Goal: Information Seeking & Learning: Understand process/instructions

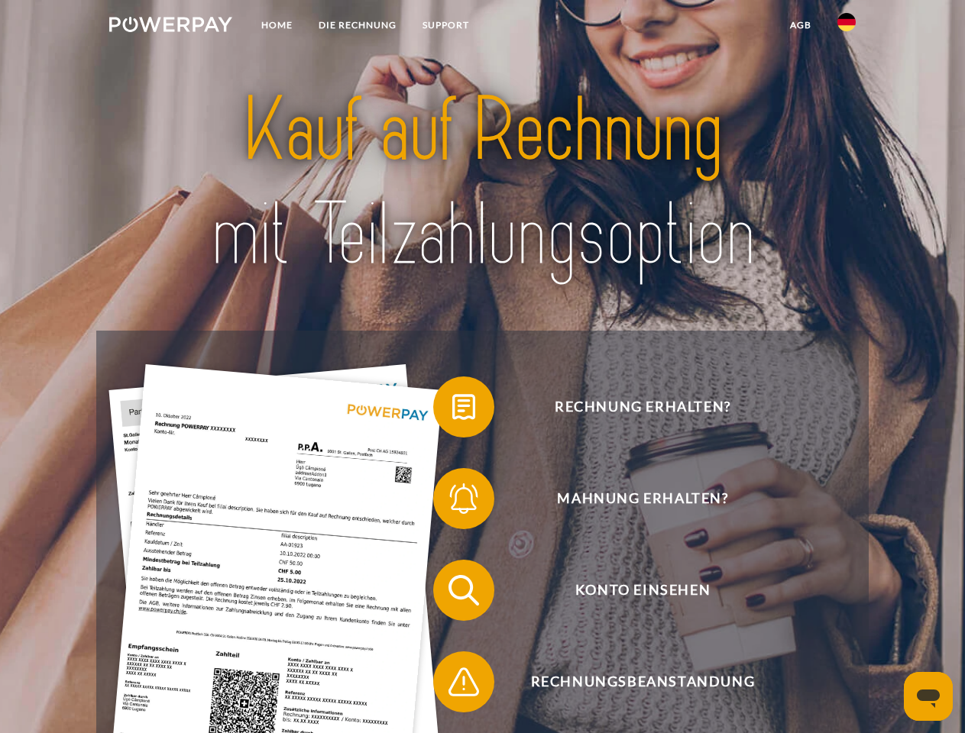
click at [170, 27] on img at bounding box center [170, 24] width 123 height 15
click at [846, 27] on img at bounding box center [846, 22] width 18 height 18
click at [800, 25] on link "agb" at bounding box center [800, 24] width 47 height 27
click at [452, 410] on span at bounding box center [441, 407] width 76 height 76
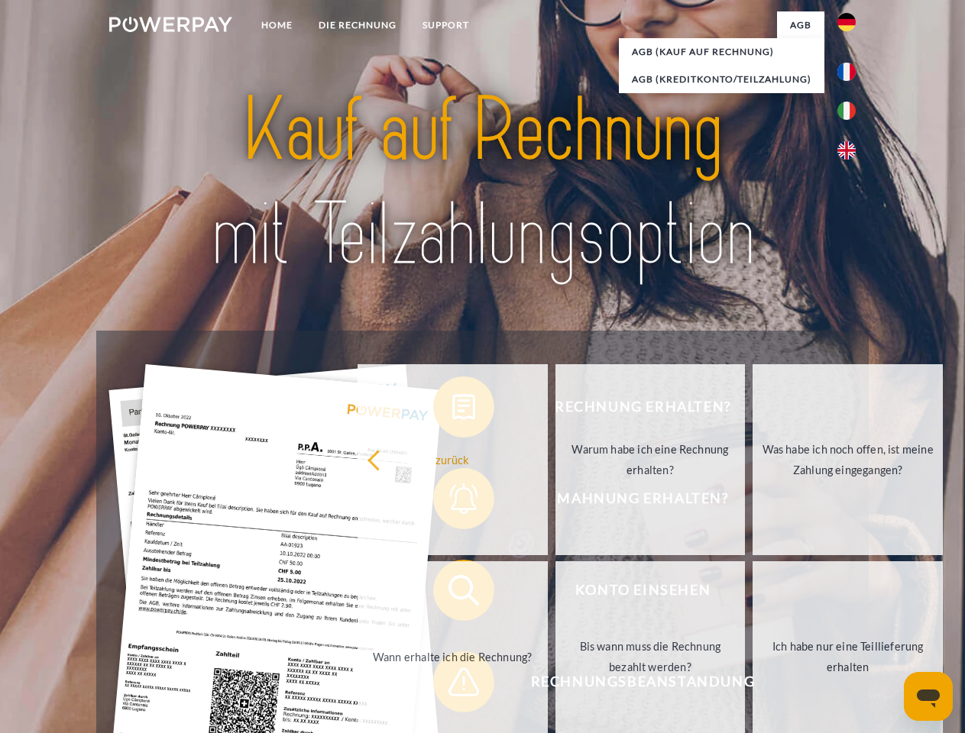
click at [452, 502] on div "Rechnung erhalten? Mahnung erhalten? Konto einsehen" at bounding box center [481, 636] width 771 height 611
click at [555, 594] on link "Bis wann muss die Rechnung bezahlt werden?" at bounding box center [650, 656] width 190 height 191
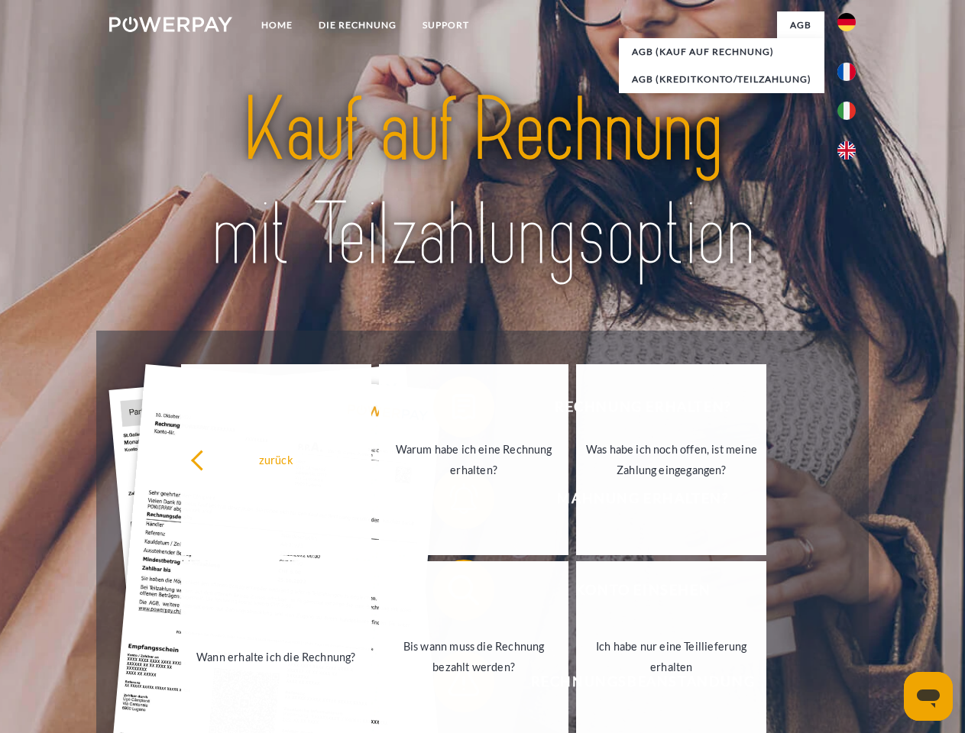
click at [452, 685] on span at bounding box center [441, 682] width 76 height 76
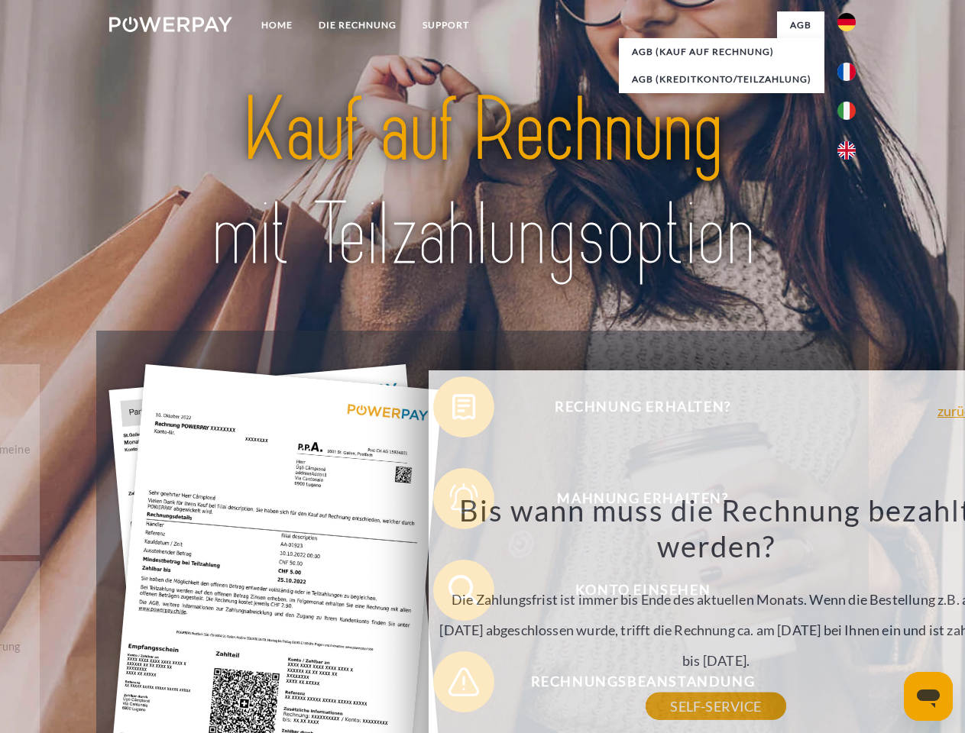
click at [928, 697] on icon "Messaging-Fenster öffnen" at bounding box center [928, 699] width 23 height 18
